Goal: Navigation & Orientation: Find specific page/section

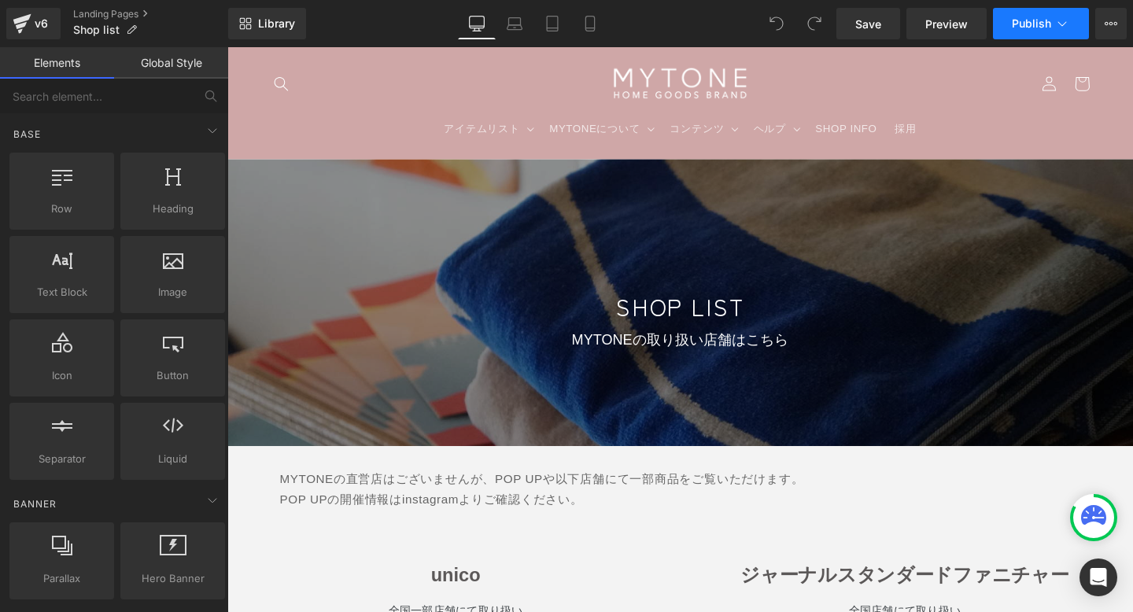
click at [1069, 23] on icon at bounding box center [1062, 24] width 16 height 16
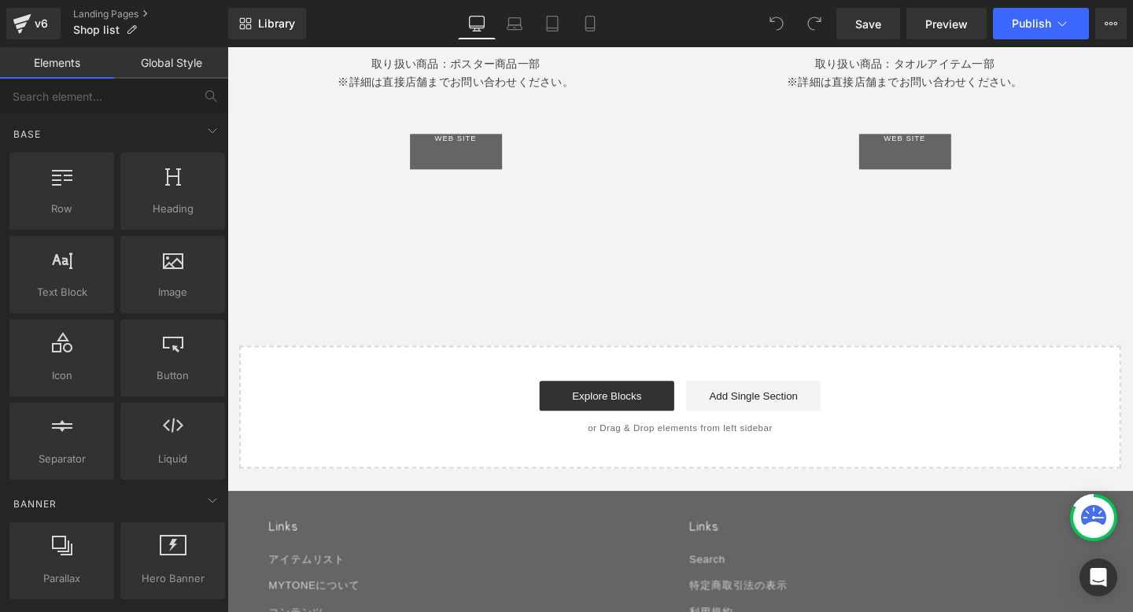
scroll to position [620, 0]
